Goal: Check status: Check status

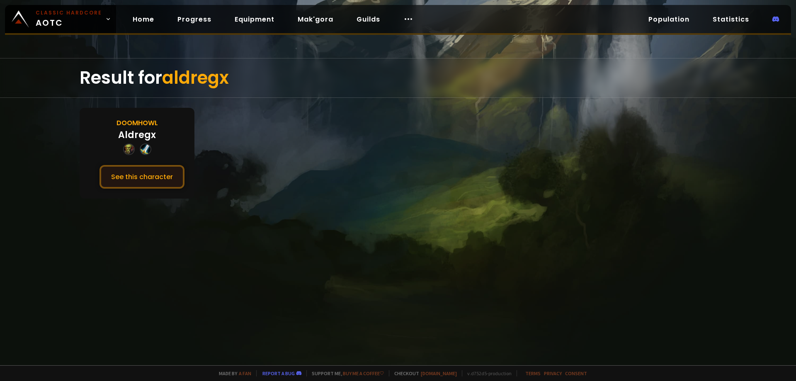
click at [153, 170] on button "See this character" at bounding box center [141, 177] width 85 height 24
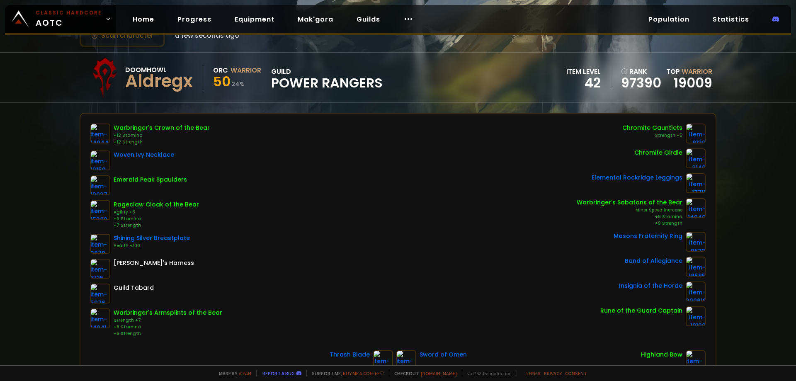
scroll to position [72, 0]
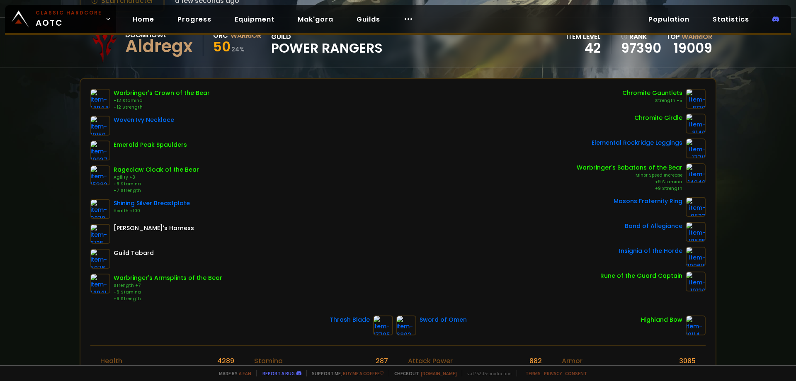
drag, startPoint x: 303, startPoint y: 163, endPoint x: 306, endPoint y: 193, distance: 30.0
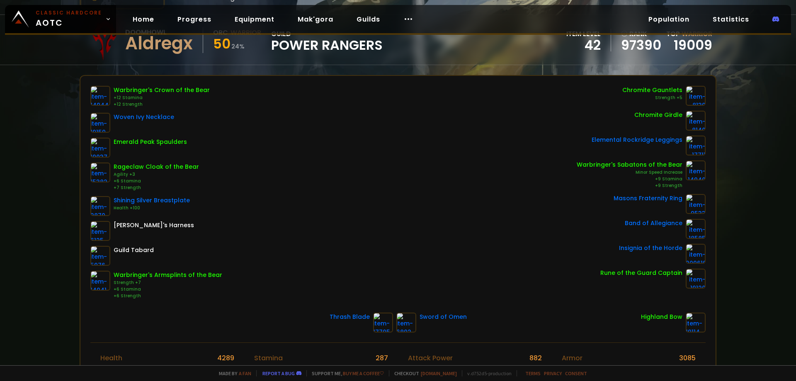
scroll to position [0, 0]
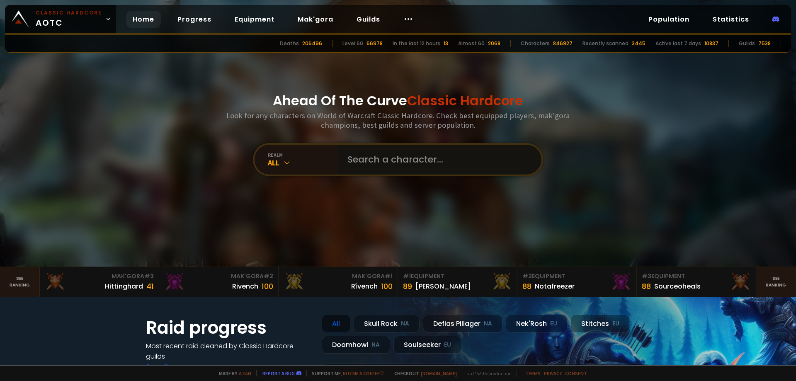
click at [363, 161] on input "text" at bounding box center [436, 160] width 189 height 30
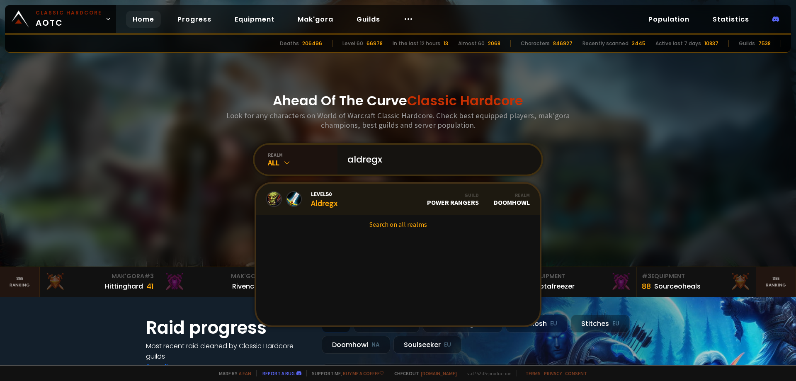
type input "aldregx"
click at [341, 199] on link "Level 50 Aldregx Guild Power Rangers Realm Doomhowl" at bounding box center [397, 199] width 283 height 31
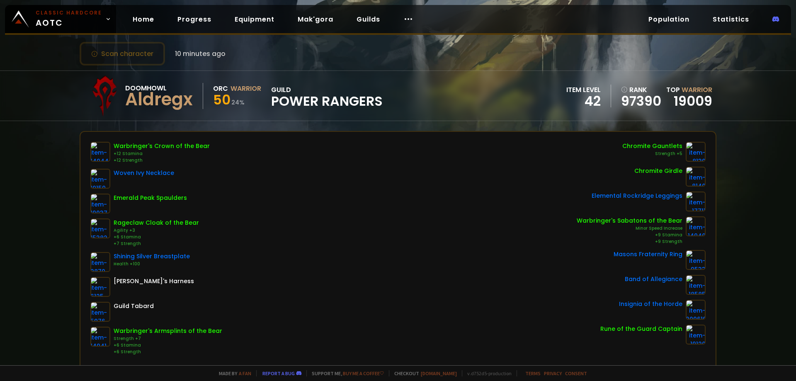
scroll to position [39, 0]
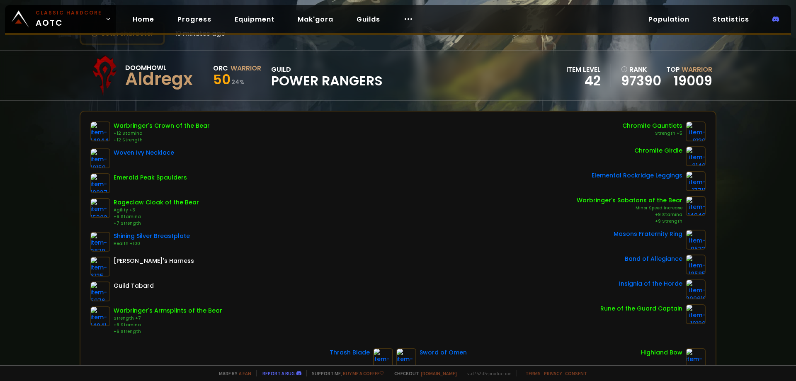
drag, startPoint x: 80, startPoint y: 129, endPoint x: 76, endPoint y: 162, distance: 33.1
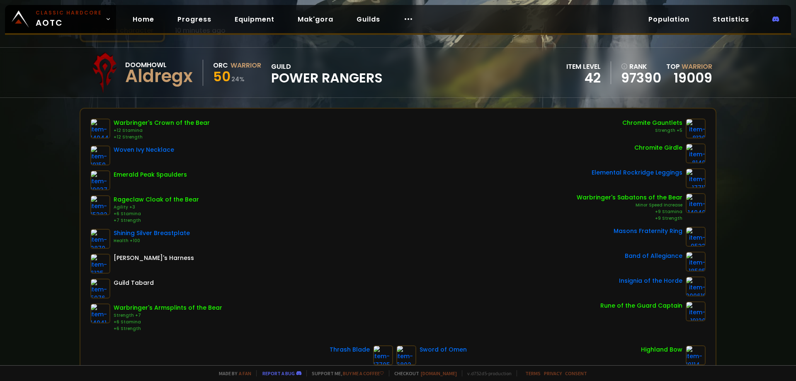
scroll to position [0, 0]
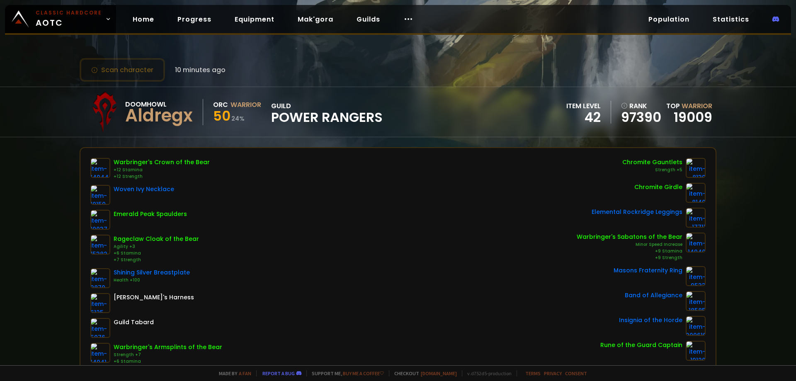
click at [301, 228] on div "Warbringer's Crown of the Bear +12 Stamina +12 Strength Woven Ivy Necklace Emer…" at bounding box center [397, 264] width 615 height 213
click at [261, 188] on div "Warbringer's Crown of the Bear +12 Stamina +12 Strength Woven Ivy Necklace Emer…" at bounding box center [397, 264] width 615 height 213
